Goal: Find specific page/section: Find specific page/section

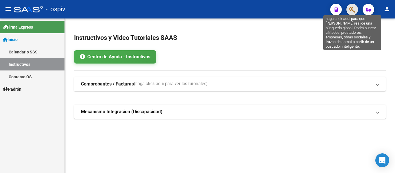
click at [295, 9] on icon "button" at bounding box center [352, 9] width 6 height 7
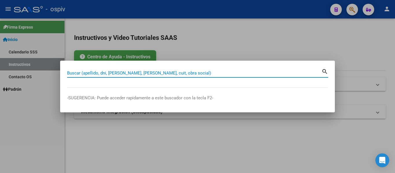
click at [181, 74] on input "Buscar (apellido, dni, [PERSON_NAME], [PERSON_NAME], cuit, obra social)" at bounding box center [194, 73] width 254 height 5
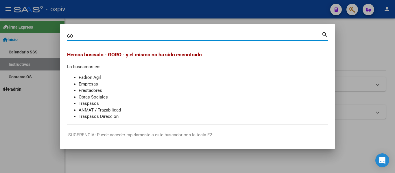
type input "G"
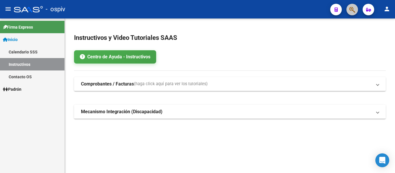
click at [295, 12] on button "button" at bounding box center [352, 10] width 12 height 12
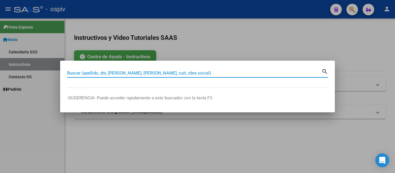
paste input "27250980634"
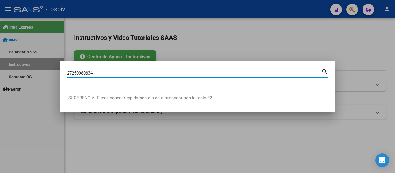
type input "27250980634"
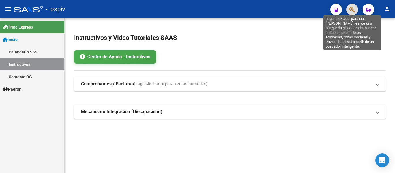
click at [295, 10] on icon "button" at bounding box center [352, 9] width 6 height 7
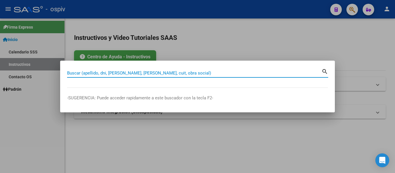
click at [140, 74] on input "Buscar (apellido, dni, [PERSON_NAME], [PERSON_NAME], cuit, obra social)" at bounding box center [194, 73] width 254 height 5
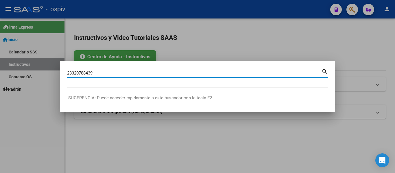
type input "23320788439"
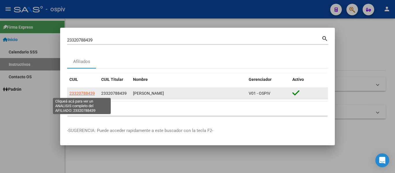
click at [79, 93] on span "23320788439" at bounding box center [81, 93] width 25 height 5
click at [87, 92] on span "23320788439" at bounding box center [81, 93] width 25 height 5
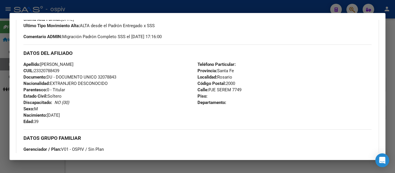
scroll to position [318, 0]
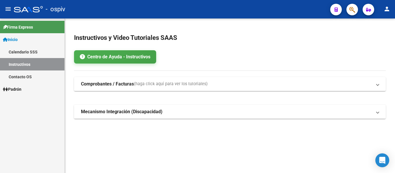
click at [295, 10] on icon "button" at bounding box center [352, 9] width 6 height 7
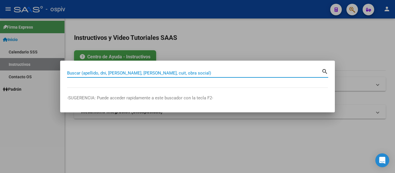
click at [164, 72] on input "Buscar (apellido, dni, [PERSON_NAME], [PERSON_NAME], cuit, obra social)" at bounding box center [194, 73] width 254 height 5
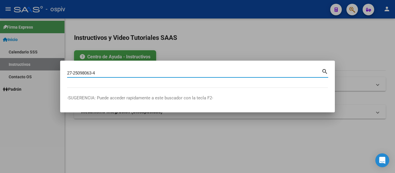
type input "27250980634"
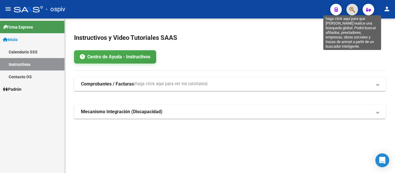
click at [295, 8] on icon "button" at bounding box center [352, 9] width 6 height 7
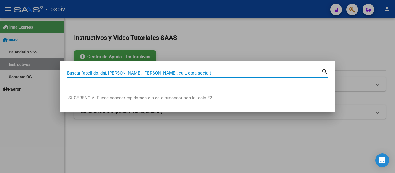
click at [162, 73] on input "Buscar (apellido, dni, [PERSON_NAME], [PERSON_NAME], cuit, obra social)" at bounding box center [194, 73] width 254 height 5
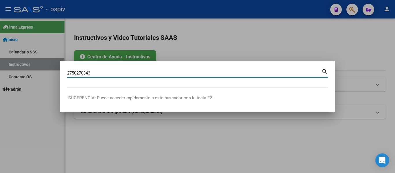
type input "2750270343"
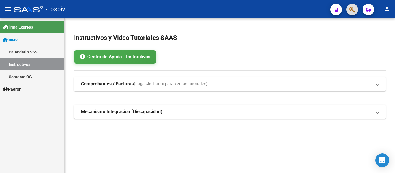
click at [295, 11] on button "button" at bounding box center [352, 10] width 12 height 12
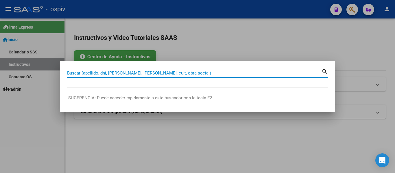
paste input "50270304"
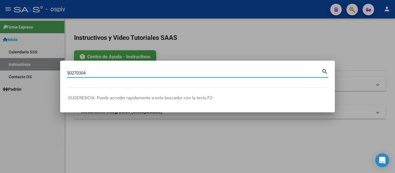
type input "50270304"
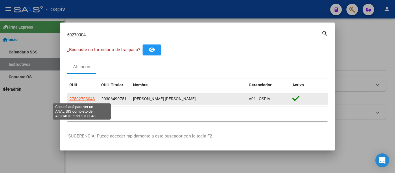
click at [87, 98] on span "27502703043" at bounding box center [81, 99] width 25 height 5
type textarea "27502703043"
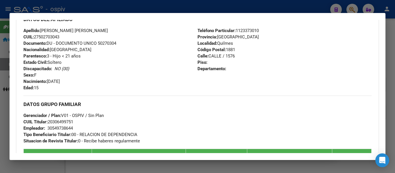
scroll to position [202, 0]
